Goal: Information Seeking & Learning: Find specific fact

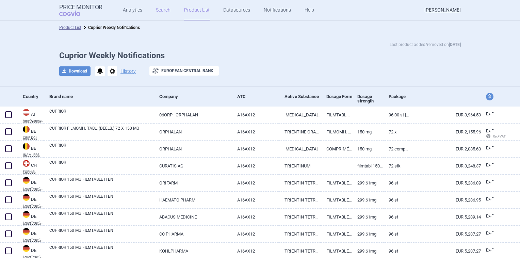
click at [156, 10] on link "Search" at bounding box center [163, 10] width 15 height 20
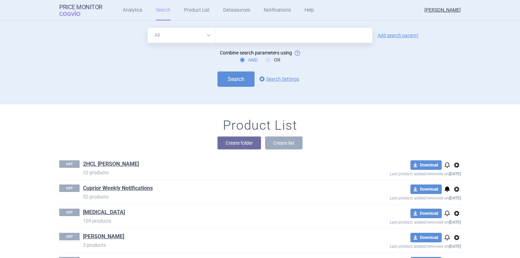
click at [240, 37] on input "text" at bounding box center [293, 35] width 157 height 15
type input "Cuprior"
click at [406, 35] on link "Add search param?" at bounding box center [398, 35] width 41 height 5
select select "brandName"
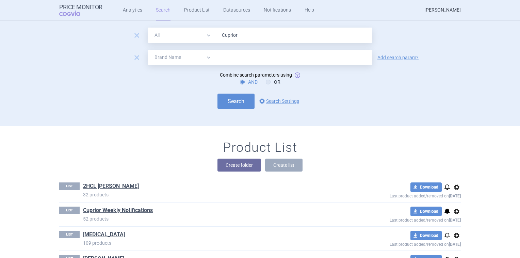
click at [237, 59] on input "text" at bounding box center [293, 57] width 157 height 15
type input "G"
drag, startPoint x: 236, startPoint y: 34, endPoint x: 218, endPoint y: 37, distance: 18.3
click at [218, 37] on input "Cuprior" at bounding box center [293, 35] width 157 height 15
type input "trientin"
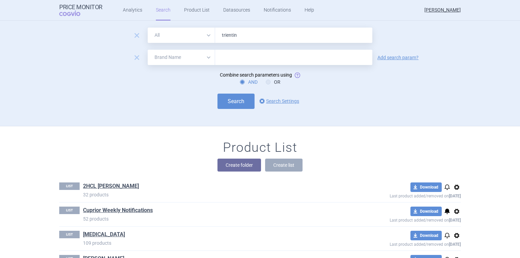
click at [222, 63] on input "text" at bounding box center [293, 57] width 157 height 15
type input "[GEOGRAPHIC_DATA]"
click at [185, 58] on select "All Brand Name ATC Company Active Substance Country Newer than" at bounding box center [181, 57] width 67 height 15
select select "country"
click at [148, 50] on select "All Brand Name ATC Company Active Substance Country Newer than" at bounding box center [181, 57] width 67 height 15
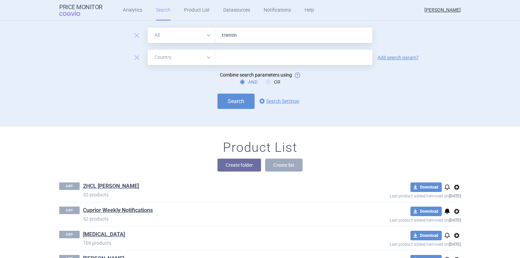
click at [250, 55] on input "text" at bounding box center [294, 57] width 151 height 9
type input "[GEOGRAPHIC_DATA]"
click at [223, 69] on ul "[GEOGRAPHIC_DATA]" at bounding box center [290, 71] width 157 height 12
click at [193, 83] on div "AND OR" at bounding box center [260, 82] width 402 height 7
click at [237, 105] on button "Search" at bounding box center [236, 101] width 37 height 15
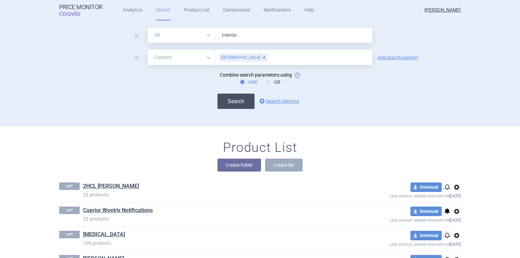
select select "country"
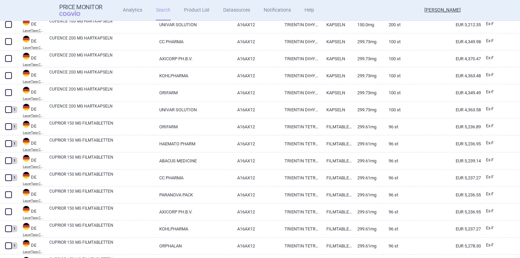
scroll to position [170, 0]
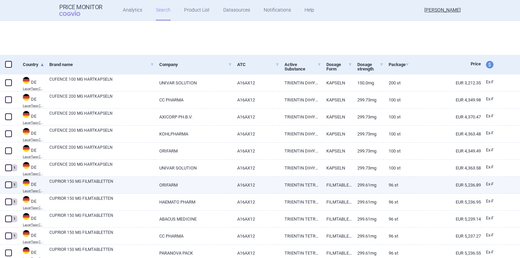
select select "country"
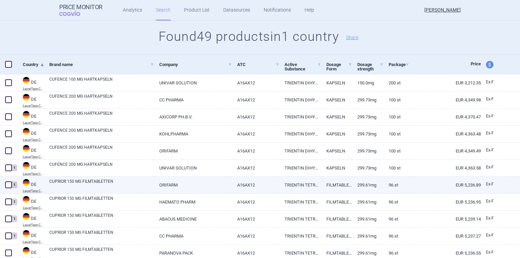
scroll to position [102, 0]
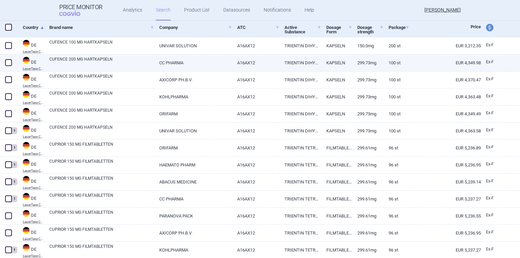
select select "country"
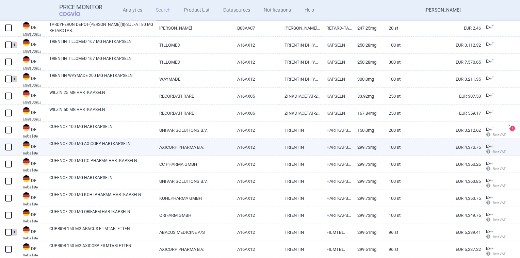
scroll to position [443, 0]
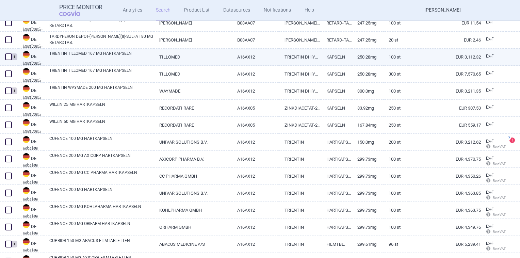
click at [166, 56] on link "TILLOMED" at bounding box center [193, 57] width 78 height 17
select select "EUR"
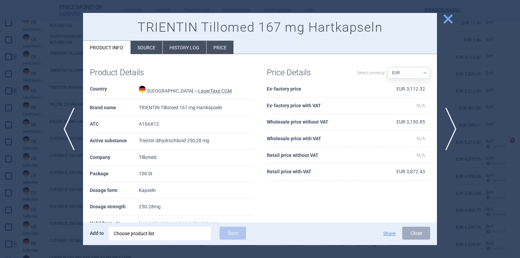
click at [223, 44] on li "Price" at bounding box center [220, 47] width 27 height 13
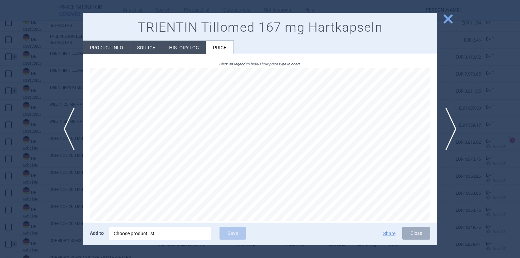
click at [179, 50] on li "History log" at bounding box center [184, 47] width 44 height 13
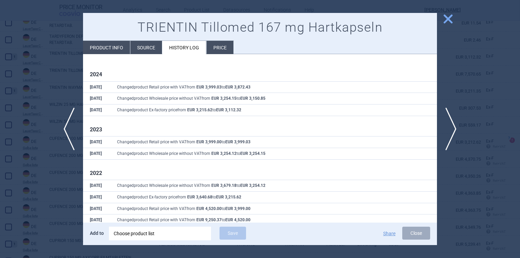
click at [149, 45] on li "Source" at bounding box center [146, 47] width 32 height 13
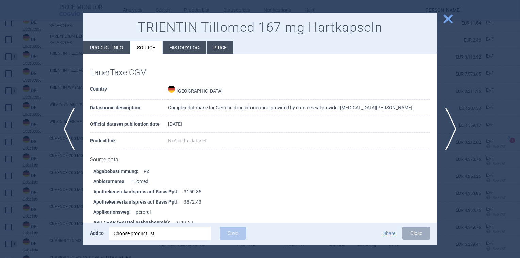
click at [110, 42] on li "Product info" at bounding box center [106, 47] width 47 height 13
select select "EUR"
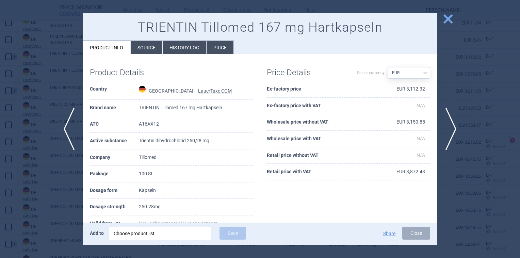
click at [192, 48] on li "History log" at bounding box center [185, 47] width 44 height 13
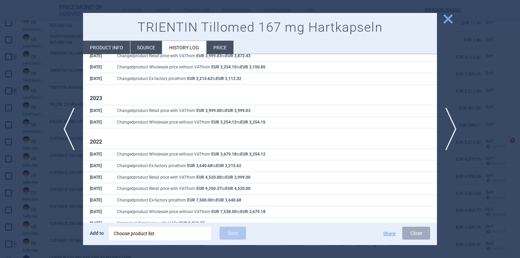
scroll to position [34, 0]
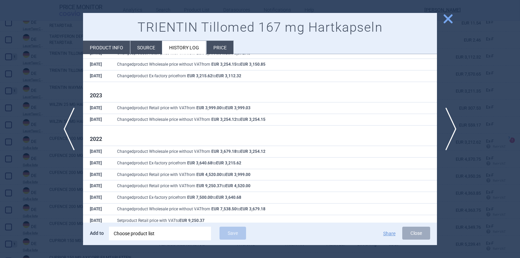
click at [448, 23] on span "close" at bounding box center [448, 19] width 12 height 12
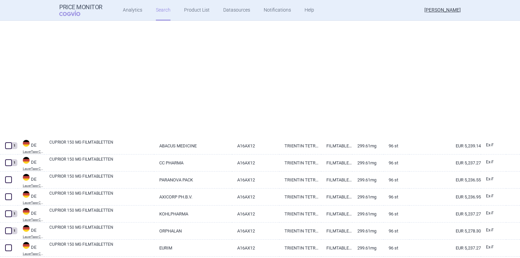
select select "country"
